Goal: Task Accomplishment & Management: Manage account settings

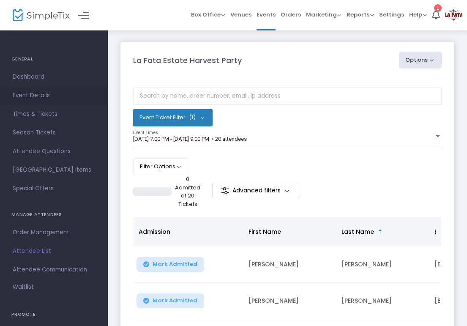
click at [25, 93] on span "Event Details" at bounding box center [54, 95] width 82 height 11
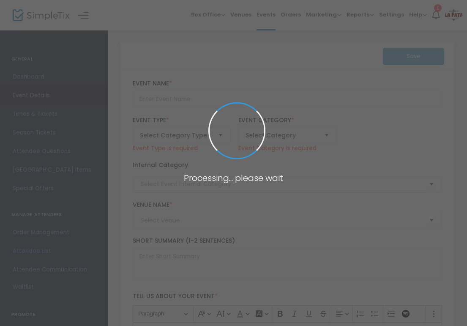
type input "La Fata Estate Harvest Party"
type textarea "🍇 La Fata Estate Vineyard Harvest Party 🍷Join us for an unforgettable evening i…"
checkbox input "true"
type input "RSVP"
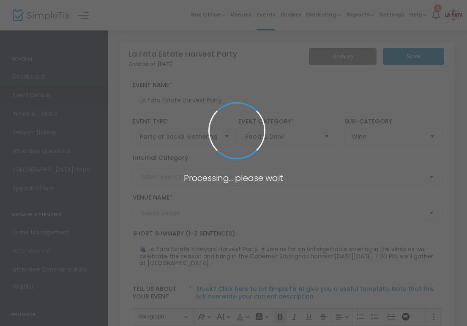
type input "La Fata Vineyard Estate"
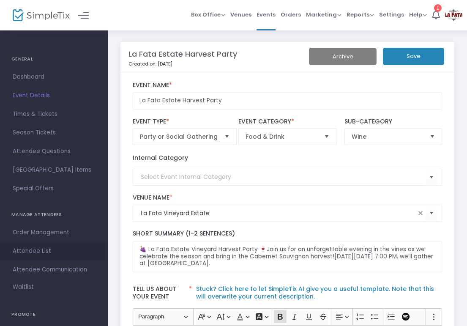
click at [29, 250] on span "Attendee List" at bounding box center [54, 251] width 82 height 11
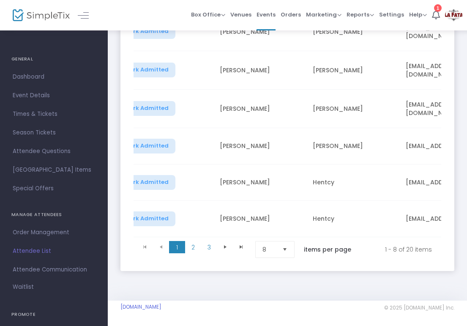
scroll to position [306, 0]
click at [191, 244] on span "2" at bounding box center [193, 247] width 16 height 13
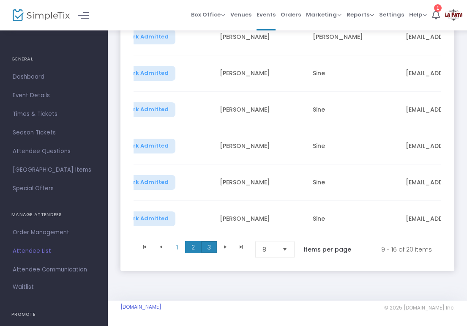
click at [210, 244] on span "3" at bounding box center [209, 247] width 16 height 13
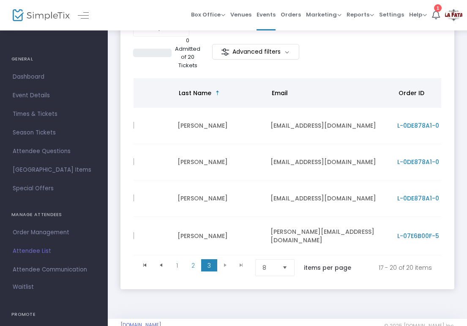
scroll to position [0, 0]
